Goal: Information Seeking & Learning: Learn about a topic

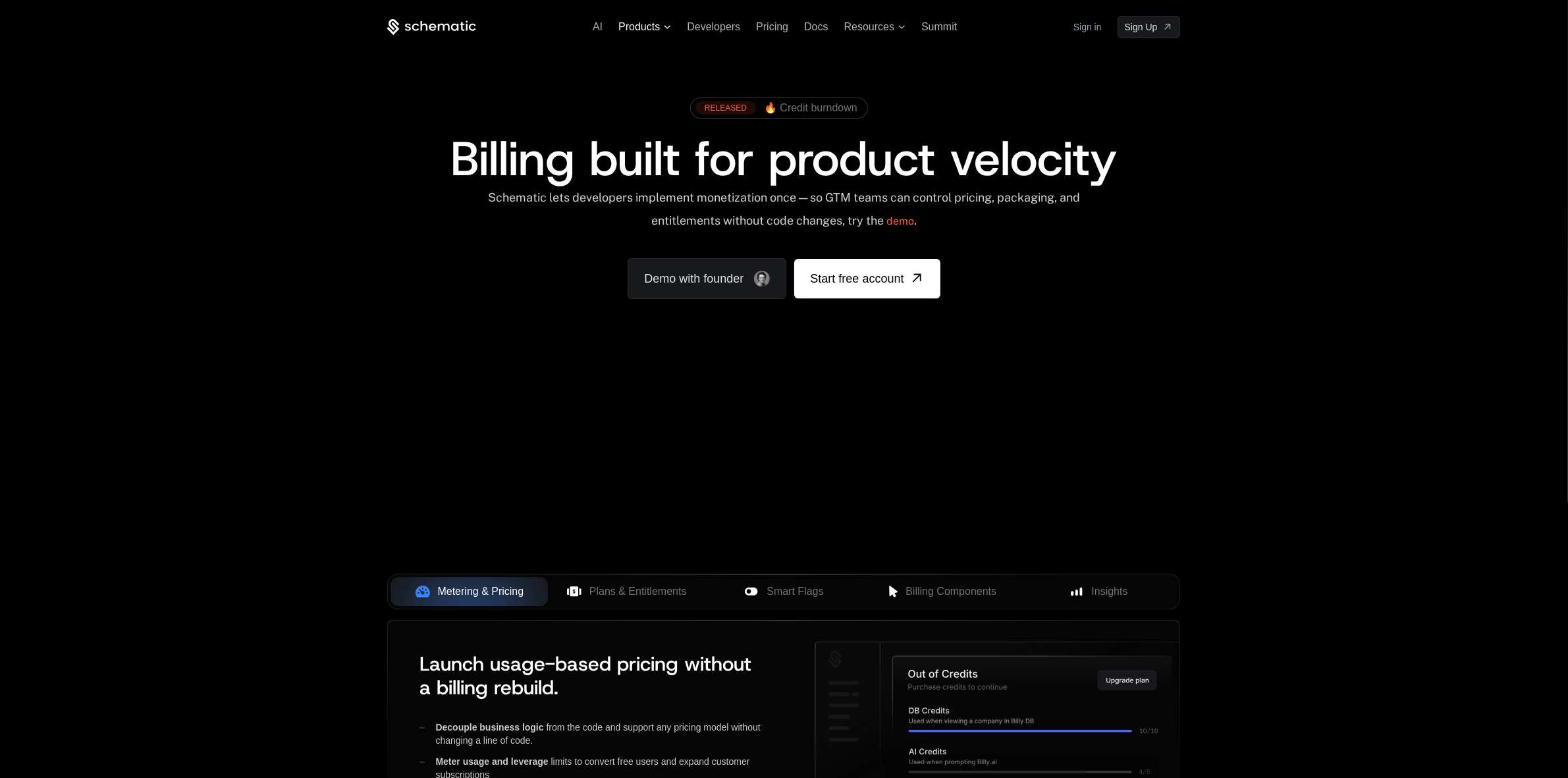
click at [646, 27] on span "Products" at bounding box center [639, 27] width 42 height 12
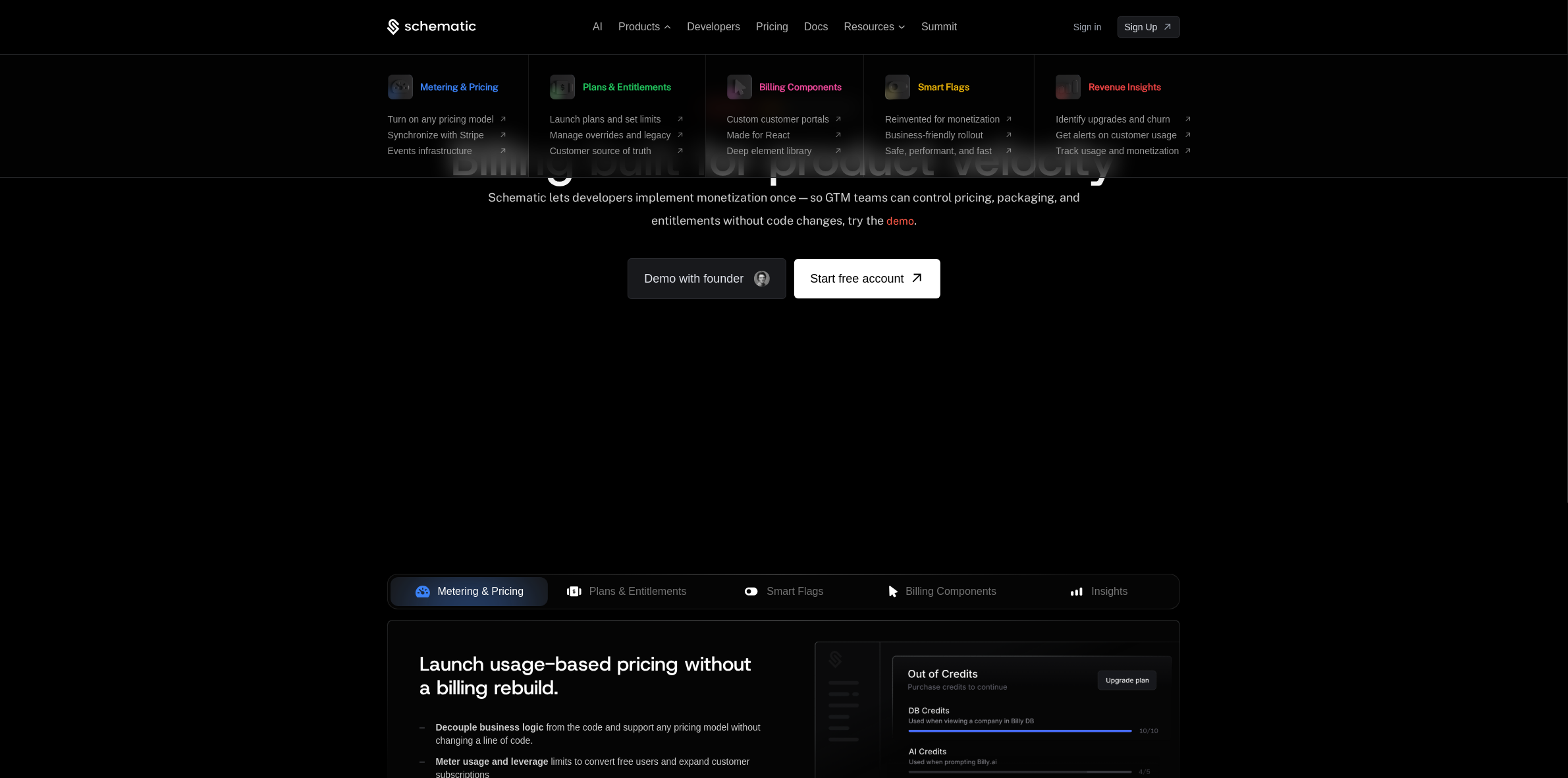
click at [614, 92] on link "Plans & Entitlements" at bounding box center [611, 86] width 121 height 33
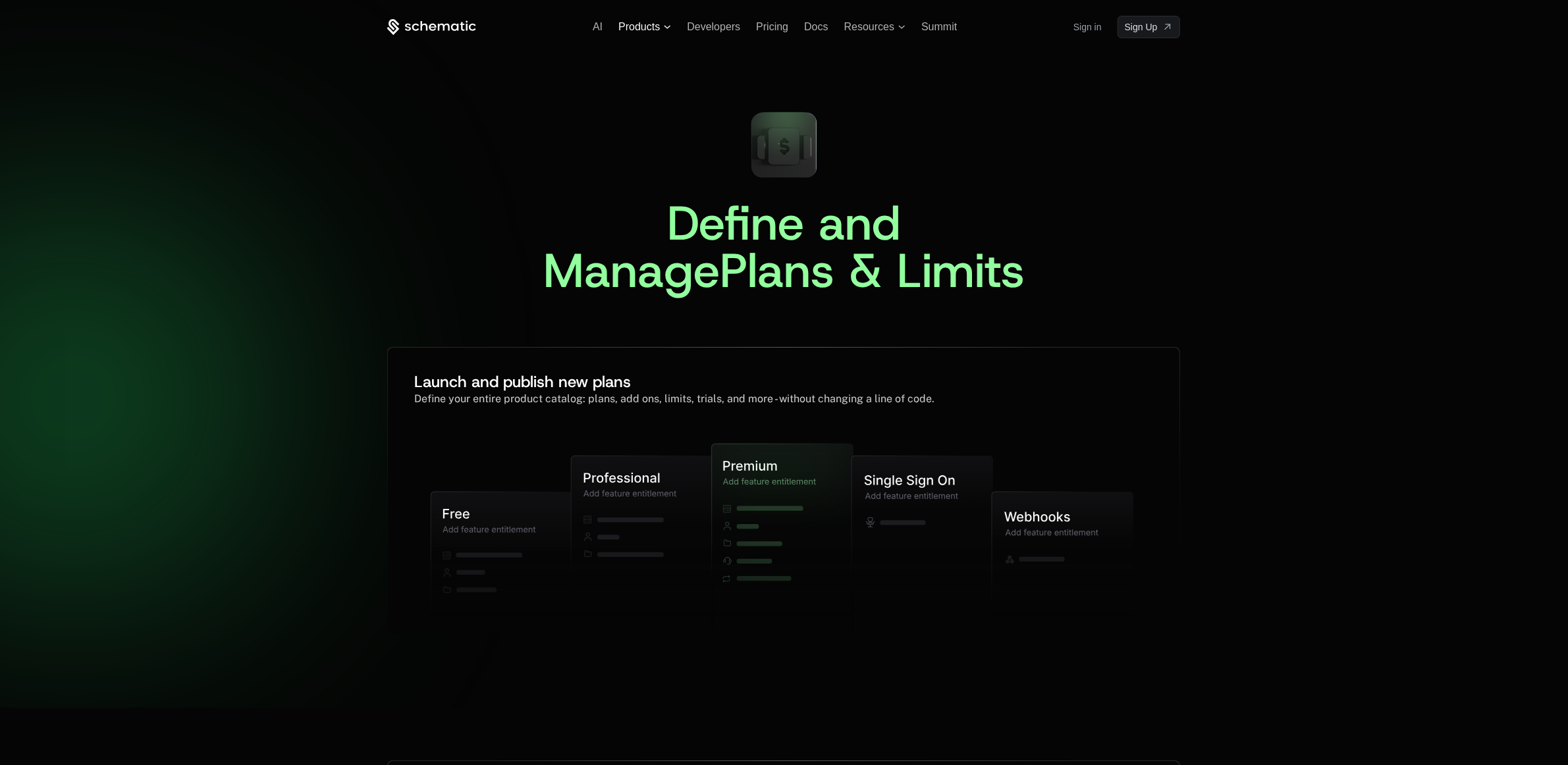
click at [644, 26] on span "Products" at bounding box center [639, 27] width 42 height 12
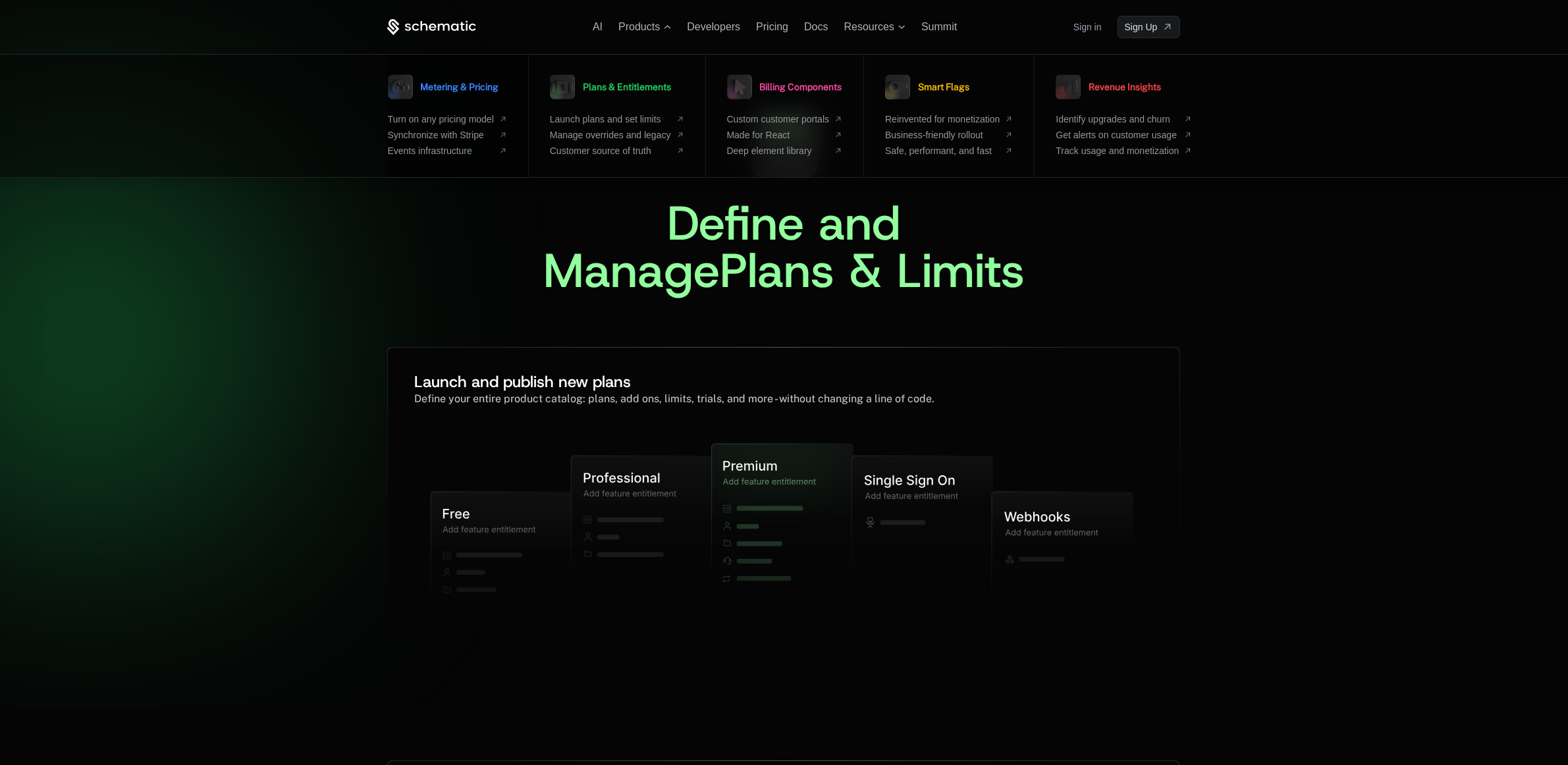
click at [480, 111] on div "Metering & Pricing Turn on any pricing model Synchronize with Stripe Events inf…" at bounding box center [447, 113] width 119 height 86
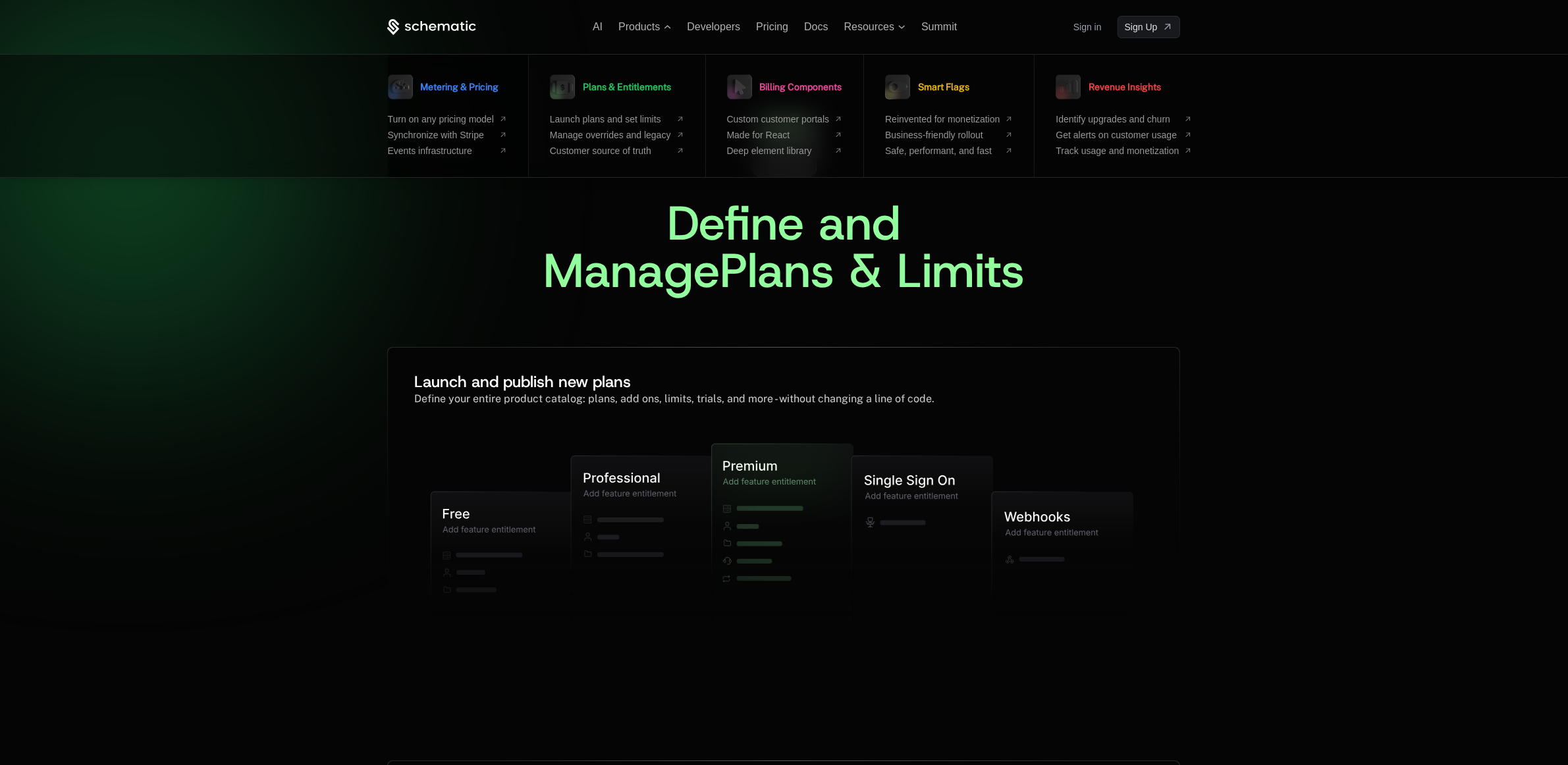
click at [444, 84] on span "Metering & Pricing" at bounding box center [460, 87] width 78 height 9
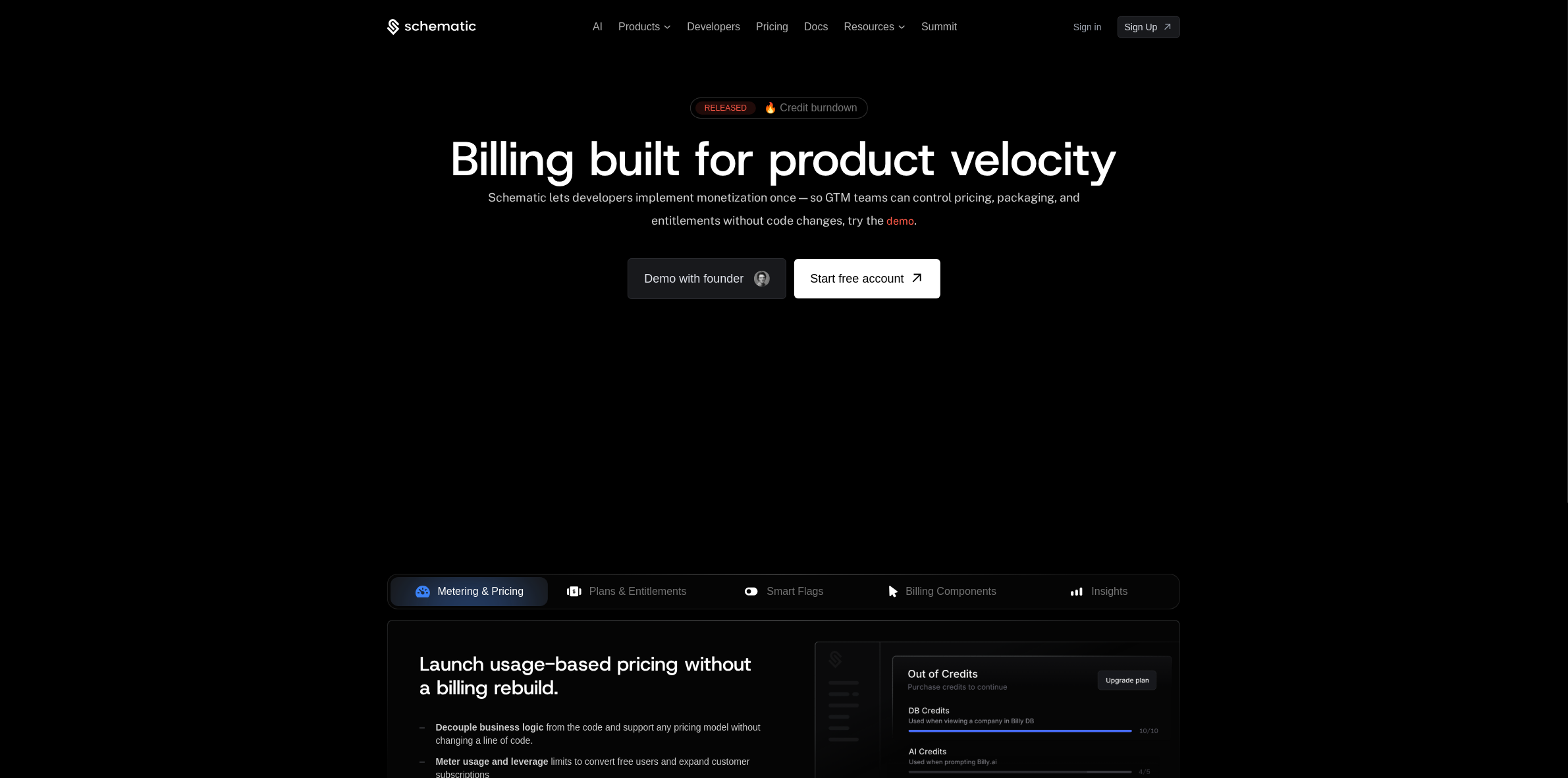
click at [722, 406] on div "Your browser does not support the video tag." at bounding box center [784, 389] width 856 height 555
click at [873, 455] on div "Your browser does not support the video tag." at bounding box center [784, 389] width 856 height 555
